Goal: Task Accomplishment & Management: Use online tool/utility

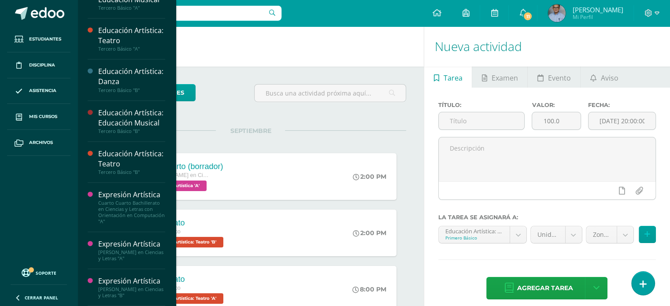
scroll to position [615, 0]
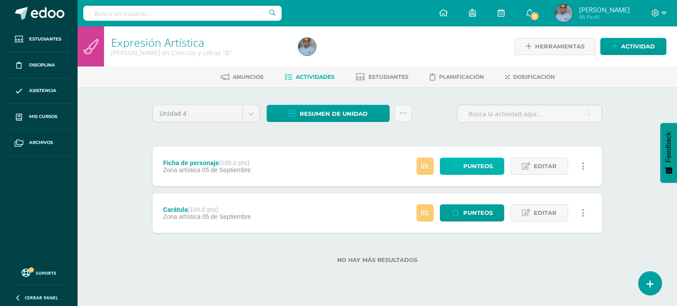
click at [477, 166] on span "Punteos" at bounding box center [478, 166] width 30 height 16
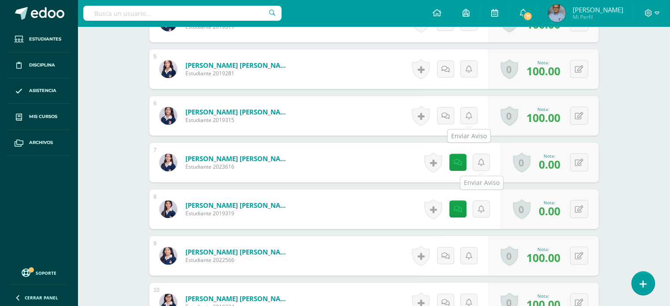
scroll to position [452, 0]
click at [460, 159] on icon at bounding box center [460, 161] width 9 height 7
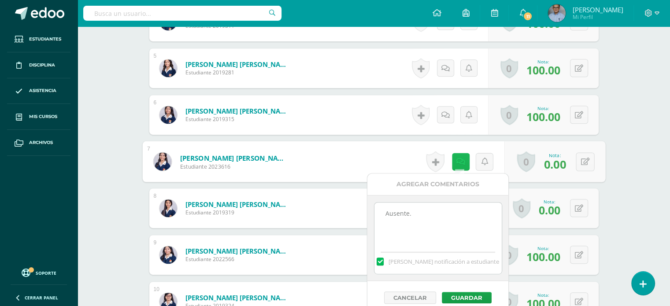
scroll to position [453, 0]
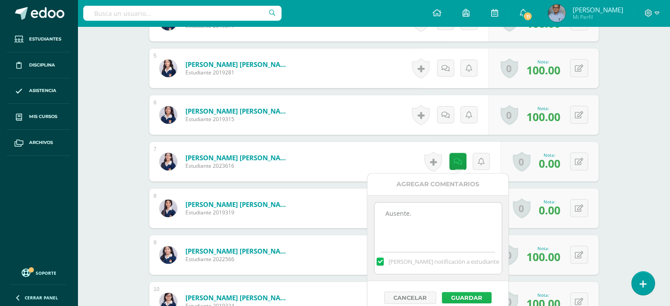
click at [466, 296] on button "Guardar" at bounding box center [467, 297] width 50 height 11
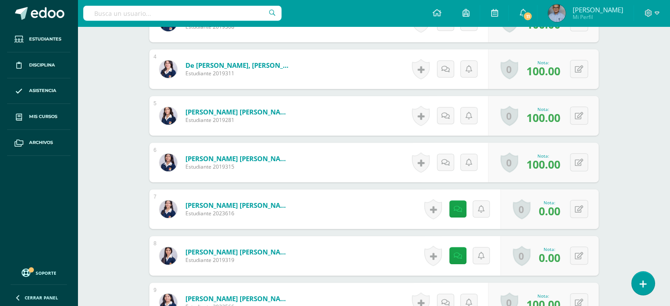
scroll to position [469, 0]
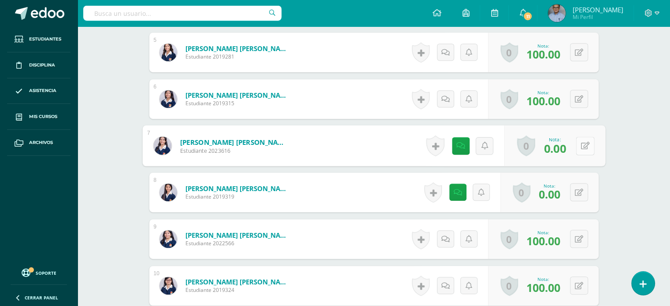
click at [577, 149] on button at bounding box center [585, 146] width 18 height 18
type input "100"
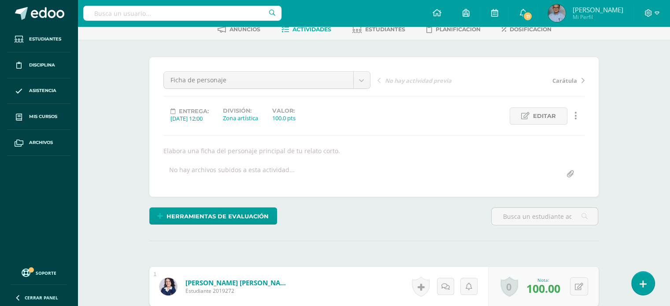
scroll to position [0, 0]
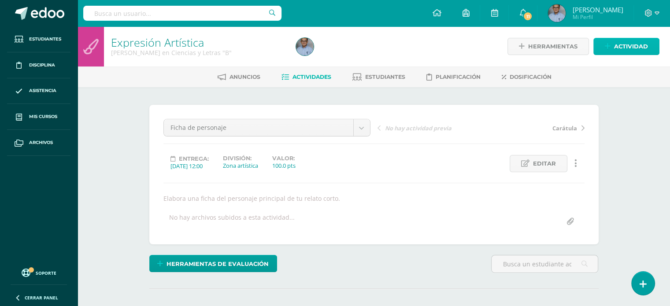
click at [652, 45] on link "Actividad" at bounding box center [626, 46] width 66 height 17
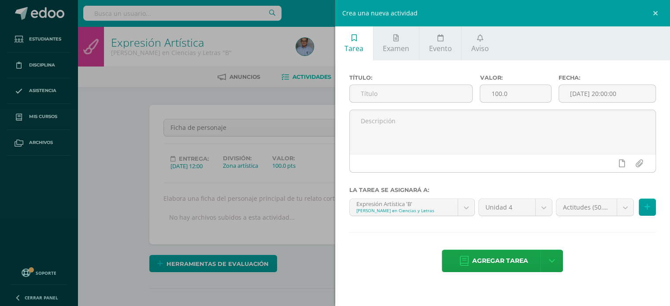
click at [114, 120] on div "Crea una nueva actividad Tarea Examen Evento Aviso Título: Valor: 100.0 Fecha: …" at bounding box center [335, 153] width 670 height 306
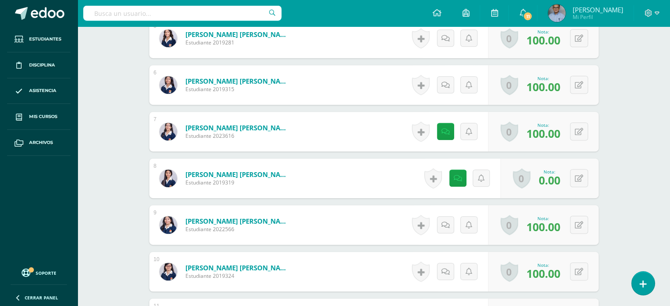
scroll to position [485, 0]
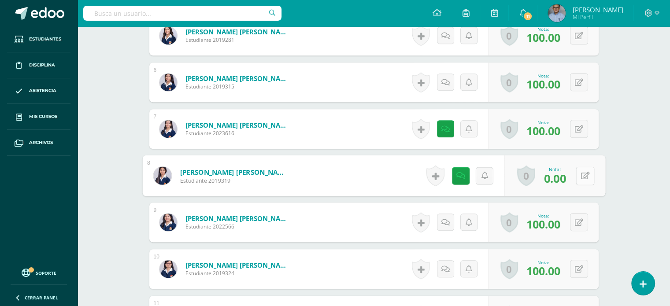
click at [582, 177] on icon at bounding box center [585, 175] width 9 height 7
type input "100"
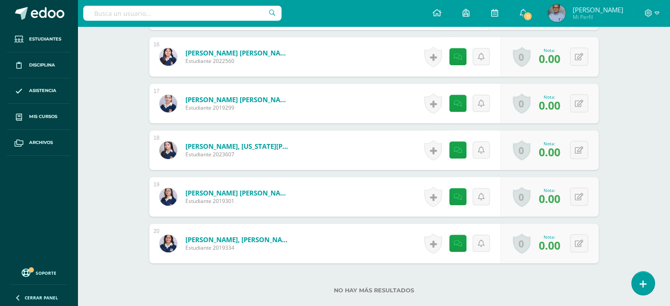
scroll to position [979, 0]
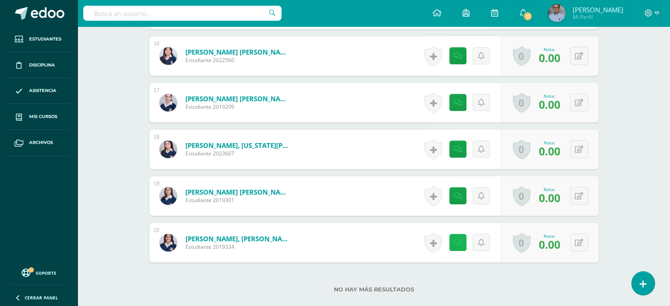
click at [456, 244] on icon at bounding box center [458, 242] width 8 height 7
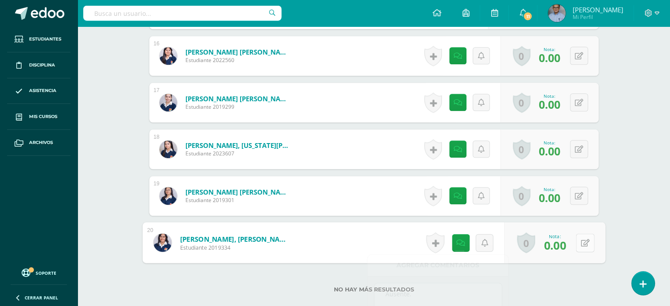
click at [586, 247] on button at bounding box center [585, 242] width 18 height 18
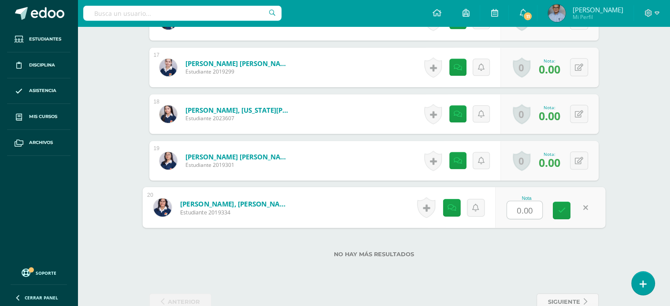
scroll to position [1015, 0]
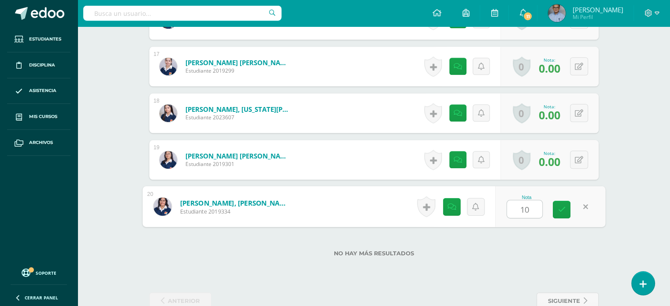
type input "100"
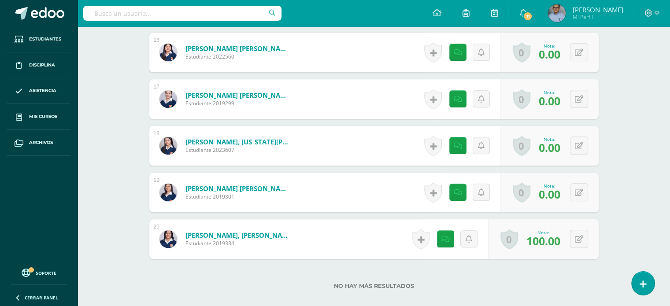
scroll to position [981, 0]
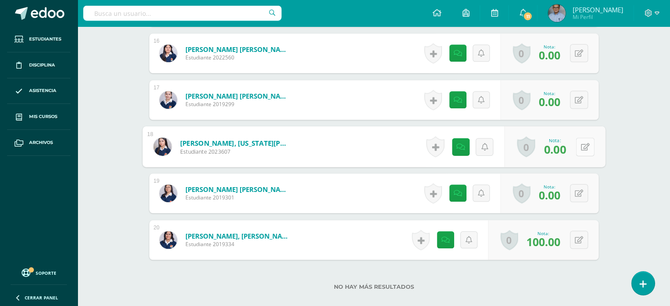
click at [578, 152] on button at bounding box center [585, 146] width 18 height 18
type input "100"
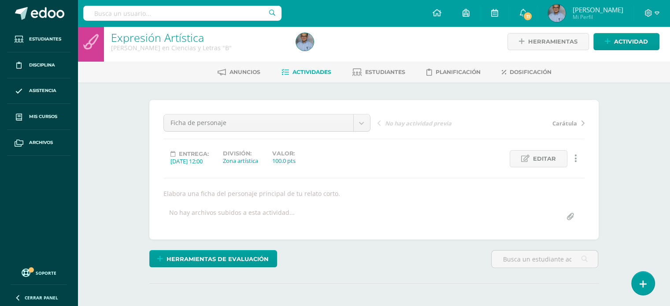
scroll to position [0, 0]
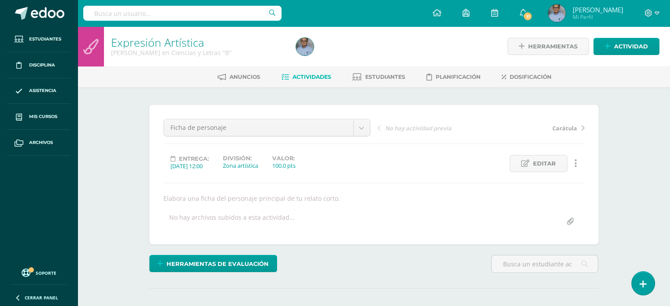
click at [562, 126] on span "Carátula" at bounding box center [564, 128] width 25 height 8
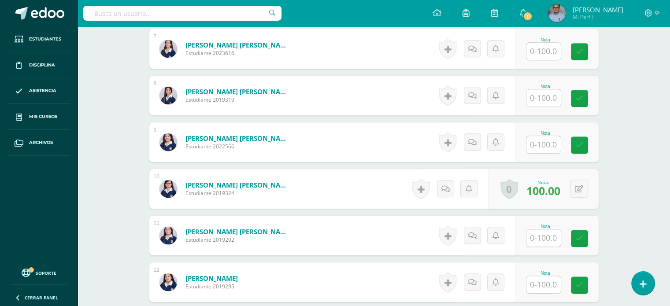
scroll to position [1032, 0]
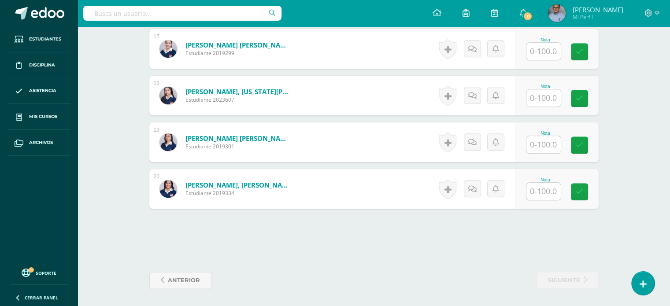
click at [550, 96] on input "text" at bounding box center [543, 97] width 34 height 17
type input "100"
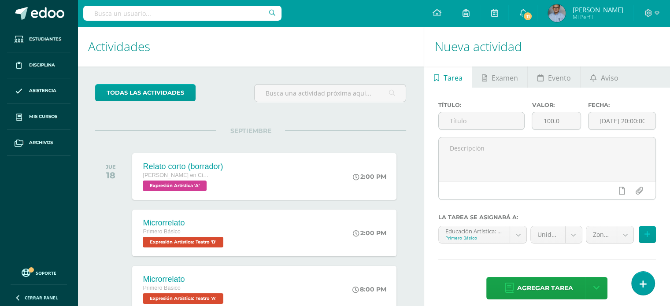
scroll to position [615, 0]
